Goal: Find specific page/section: Find specific page/section

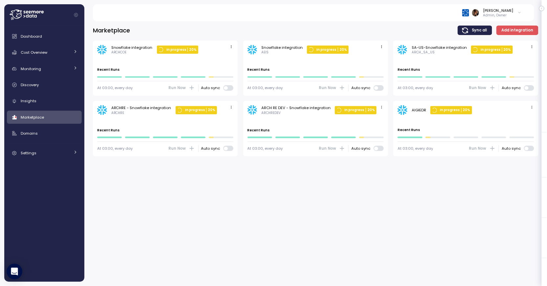
click at [528, 148] on span at bounding box center [526, 149] width 4 height 4
click at [418, 185] on div "Marketplace Sync all Add integration Snowflake integration ARCHCOE In progress …" at bounding box center [315, 151] width 462 height 269
click at [528, 150] on span at bounding box center [531, 148] width 7 height 5
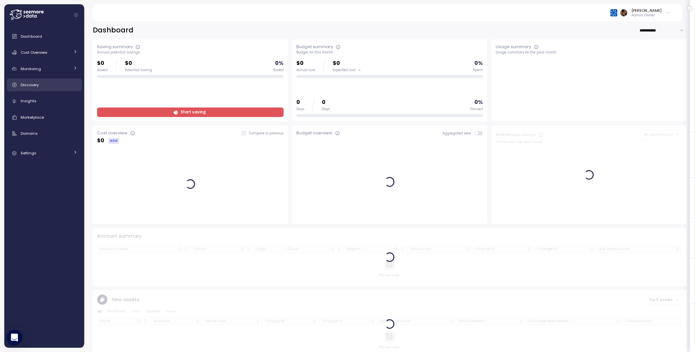
click at [43, 83] on div "Discovery" at bounding box center [49, 85] width 57 height 7
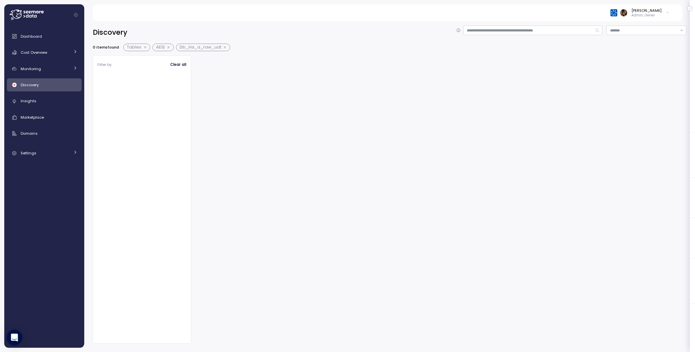
click at [169, 46] on button "button" at bounding box center [169, 47] width 9 height 5
click at [147, 47] on button "button" at bounding box center [145, 47] width 9 height 5
click at [171, 48] on button "button" at bounding box center [173, 47] width 9 height 5
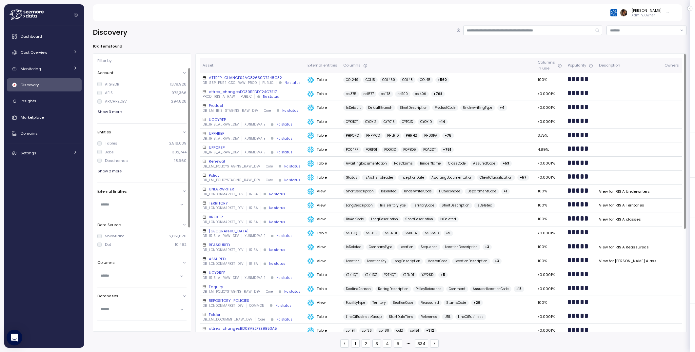
click at [114, 84] on div "AIGIEDR" at bounding box center [112, 84] width 14 height 5
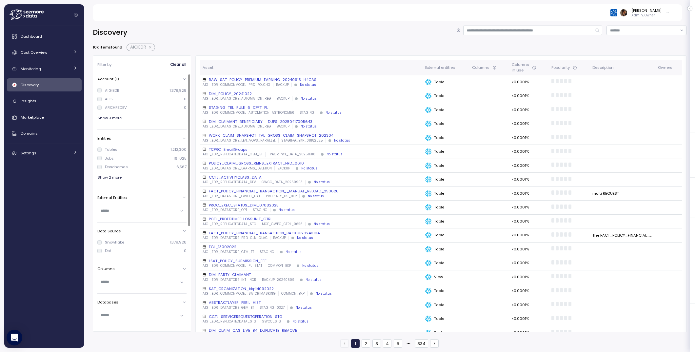
click at [108, 92] on div "AIGIEDR" at bounding box center [112, 90] width 14 height 5
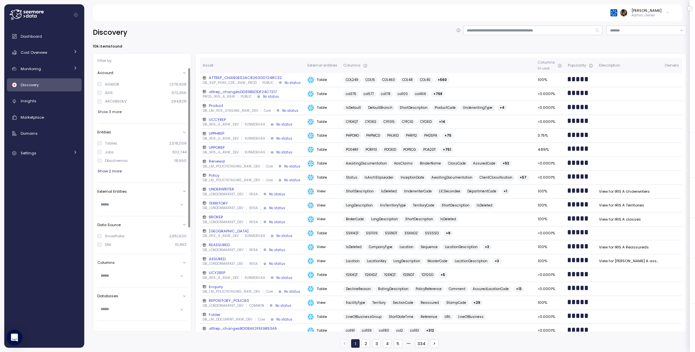
click at [110, 85] on div "AIGIEDR" at bounding box center [112, 84] width 14 height 5
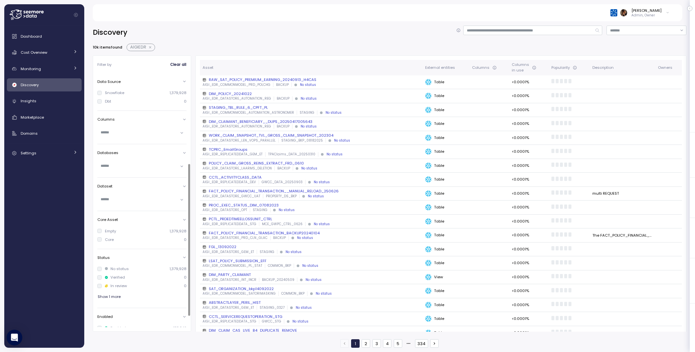
scroll to position [151, 0]
click at [125, 163] on input "text" at bounding box center [139, 165] width 77 height 6
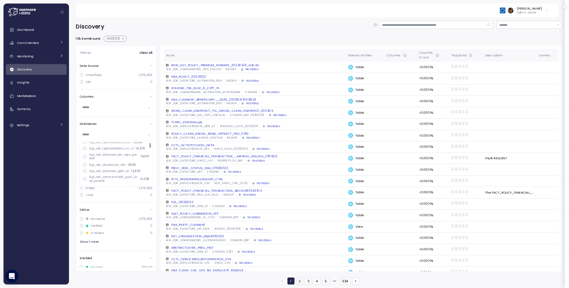
scroll to position [0, 0]
click at [192, 184] on div "Filter by Clear all Account (1) AIGIEDR 1,379,928 AEIS 0 ARCHREDEV 0 Show 3 mor…" at bounding box center [390, 193] width 594 height 277
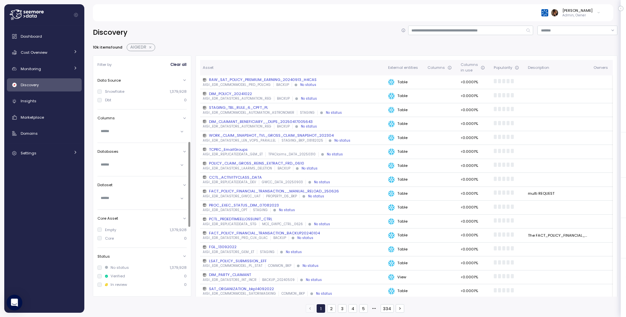
scroll to position [151, 0]
click at [159, 134] on div at bounding box center [141, 132] width 89 height 10
click at [197, 129] on div "Asset External entities Columns Columns in use Popularity Description Owners RA…" at bounding box center [407, 276] width 422 height 443
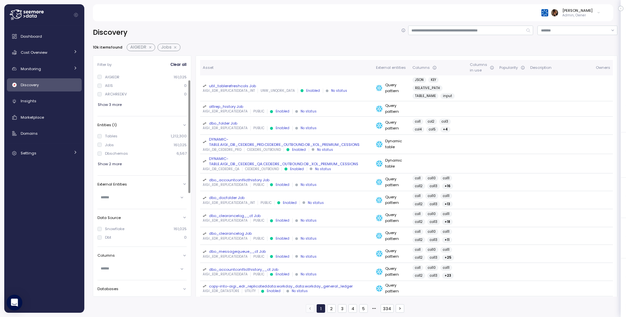
scroll to position [16, 0]
click at [114, 194] on input "text" at bounding box center [139, 195] width 77 height 6
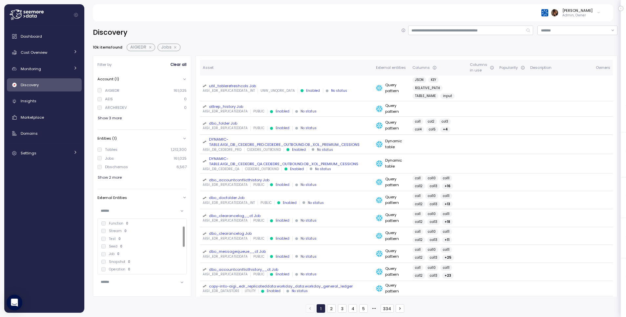
scroll to position [0, 0]
click at [193, 220] on div "Filter by Clear all Account (1) AIGIEDR 161,025 AEIS 0 ARCHREDEV 0 Show 3 more …" at bounding box center [355, 175] width 525 height 241
click at [194, 199] on div "Filter by Clear all Account (1) AIGIEDR 161,025 AEIS 0 ARCHREDEV 0 Show 3 more …" at bounding box center [355, 175] width 525 height 241
